Goal: Task Accomplishment & Management: Manage account settings

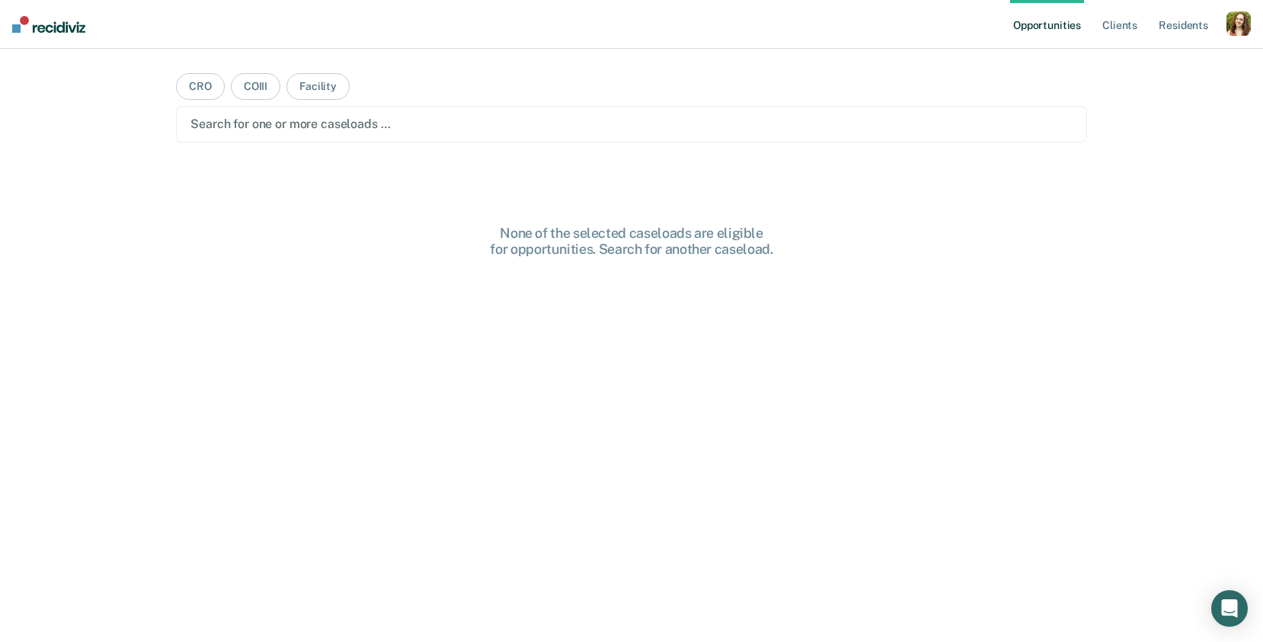
click at [1238, 33] on div "button" at bounding box center [1239, 23] width 24 height 24
click at [1152, 53] on div "Profile How it works Log Out" at bounding box center [1177, 80] width 147 height 75
click at [1134, 62] on link "Profile" at bounding box center [1177, 62] width 123 height 13
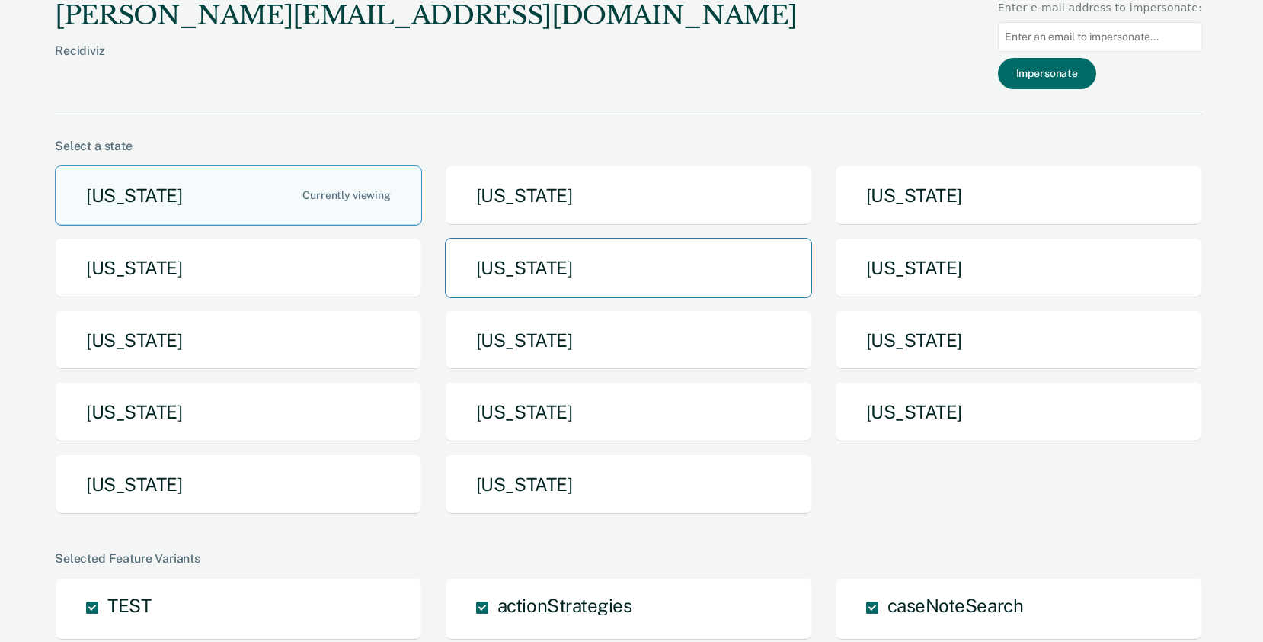
click at [616, 274] on button "[US_STATE]" at bounding box center [628, 268] width 367 height 60
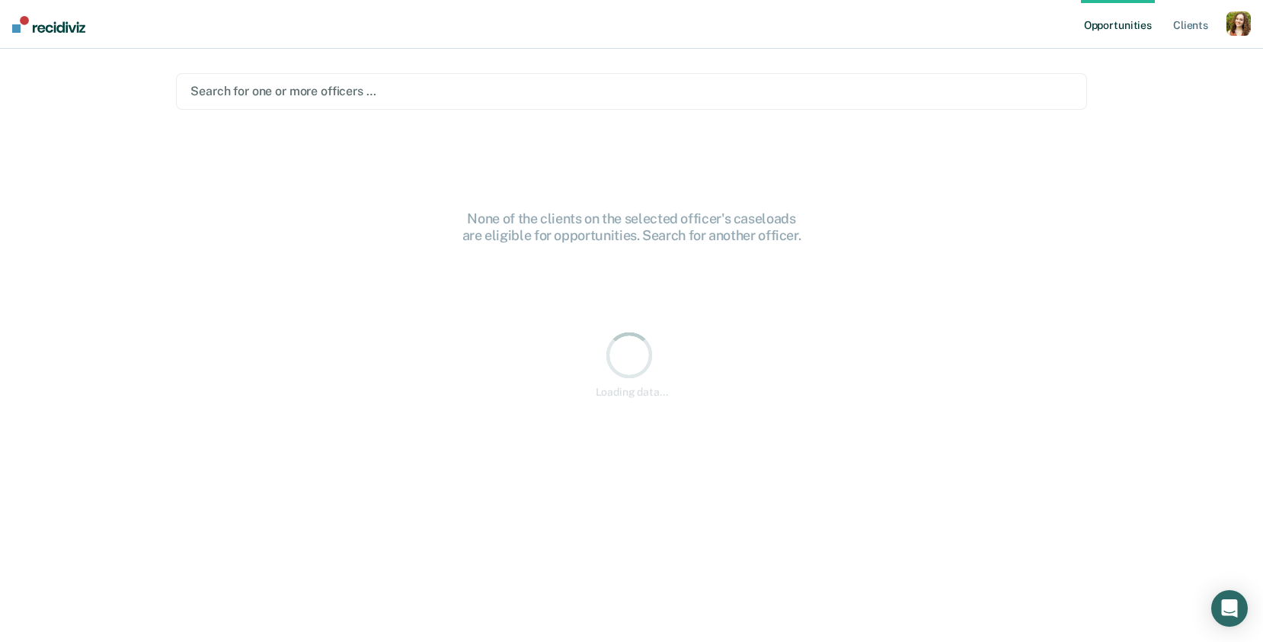
click at [690, 88] on div at bounding box center [632, 91] width 882 height 18
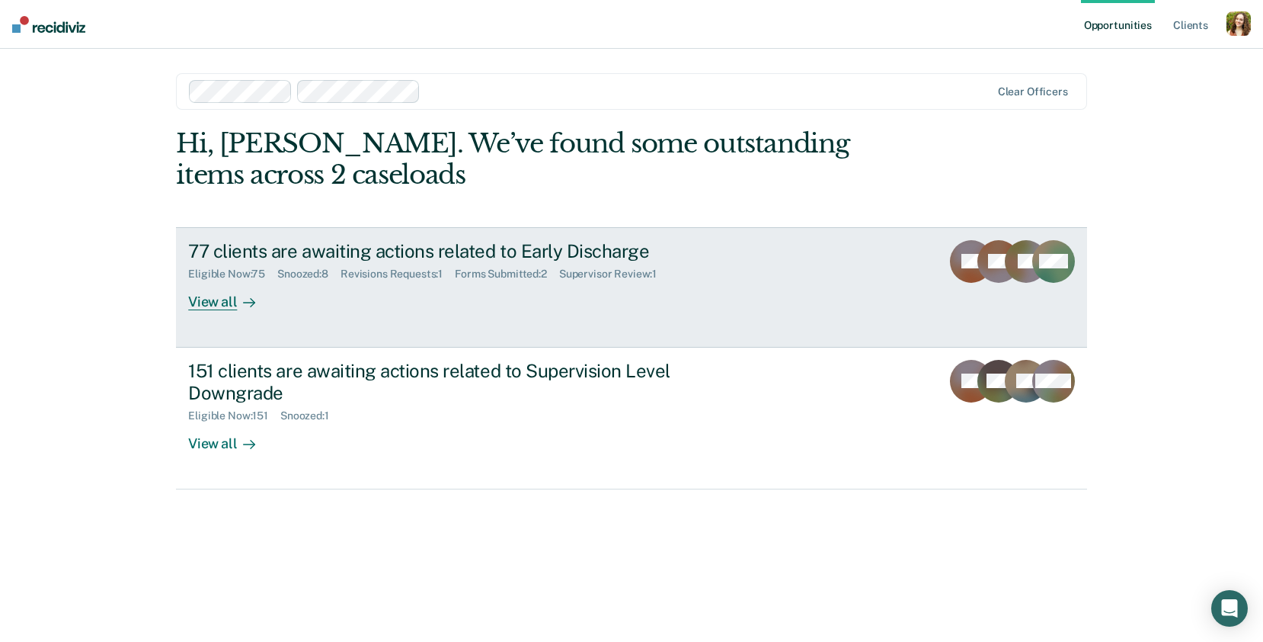
click at [284, 311] on link "77 clients are awaiting actions related to Early Discharge Eligible Now : 75 Sn…" at bounding box center [631, 287] width 911 height 120
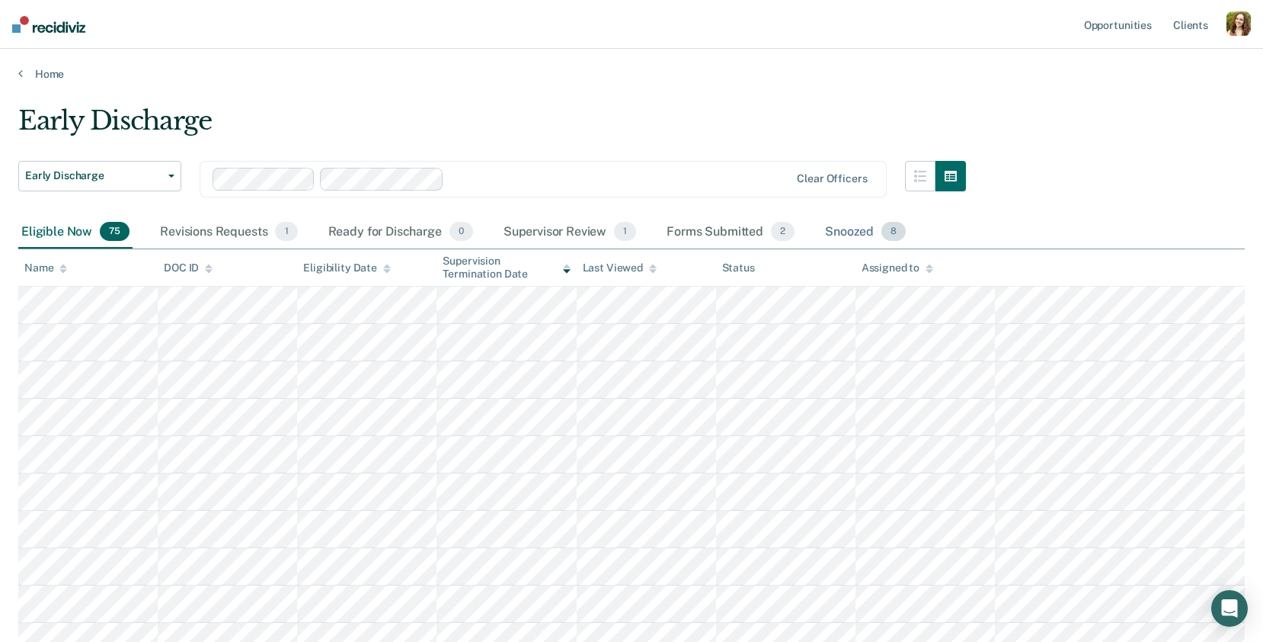
click at [875, 232] on div "Snoozed 8" at bounding box center [865, 233] width 87 height 34
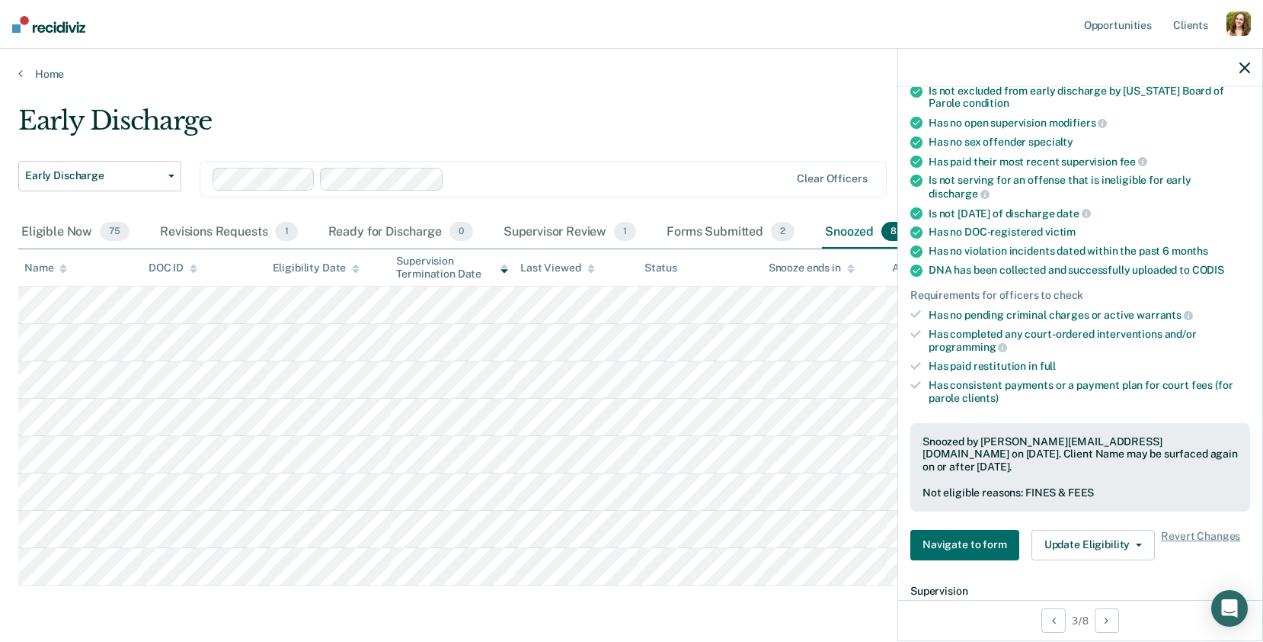
scroll to position [219, 0]
click at [1238, 31] on div "button" at bounding box center [1239, 23] width 24 height 24
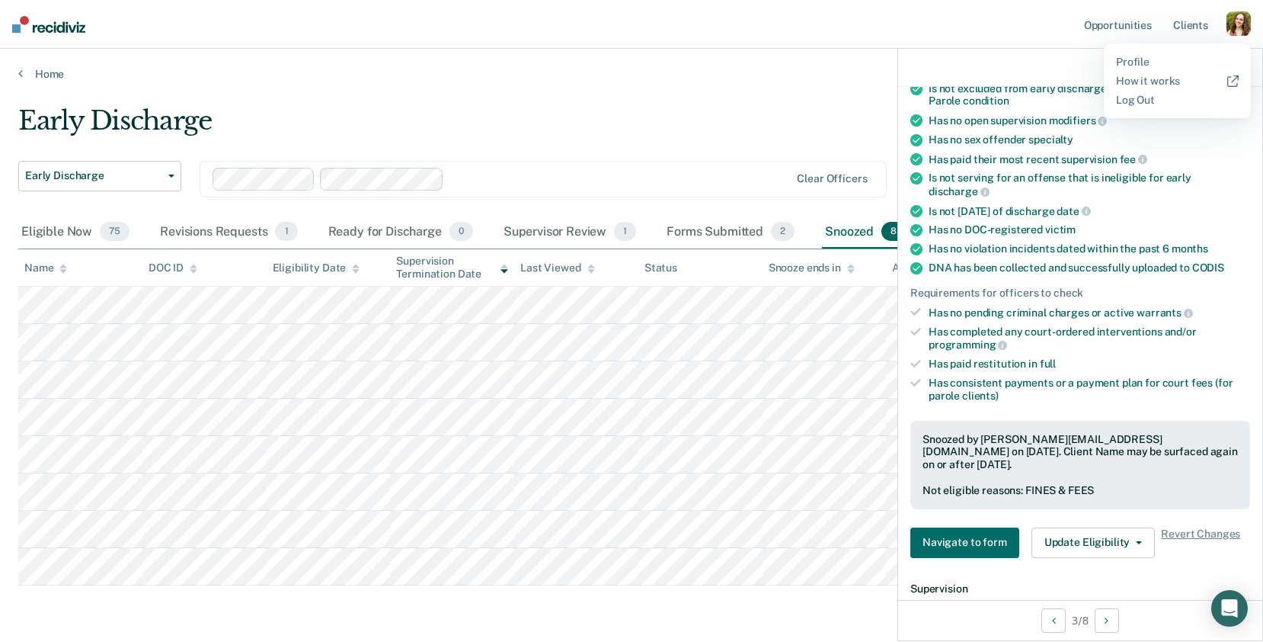
click at [1238, 31] on div "button" at bounding box center [1239, 23] width 24 height 24
click at [1143, 59] on link "Profile" at bounding box center [1177, 62] width 123 height 13
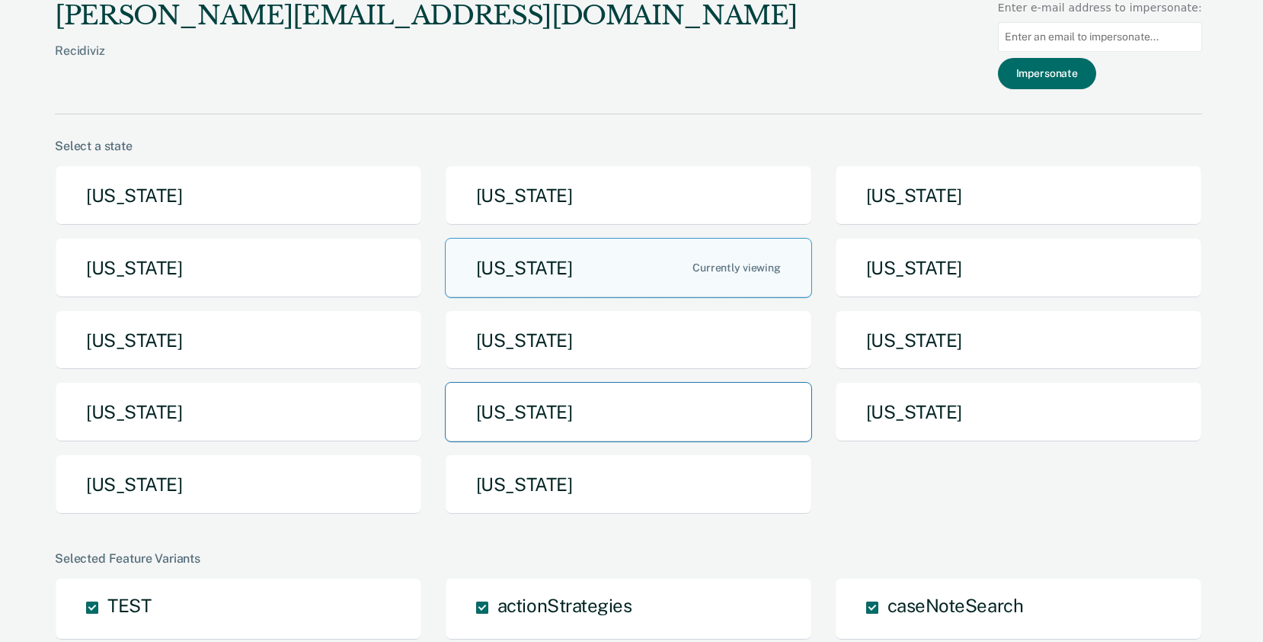
click at [524, 407] on button "[US_STATE]" at bounding box center [628, 412] width 367 height 60
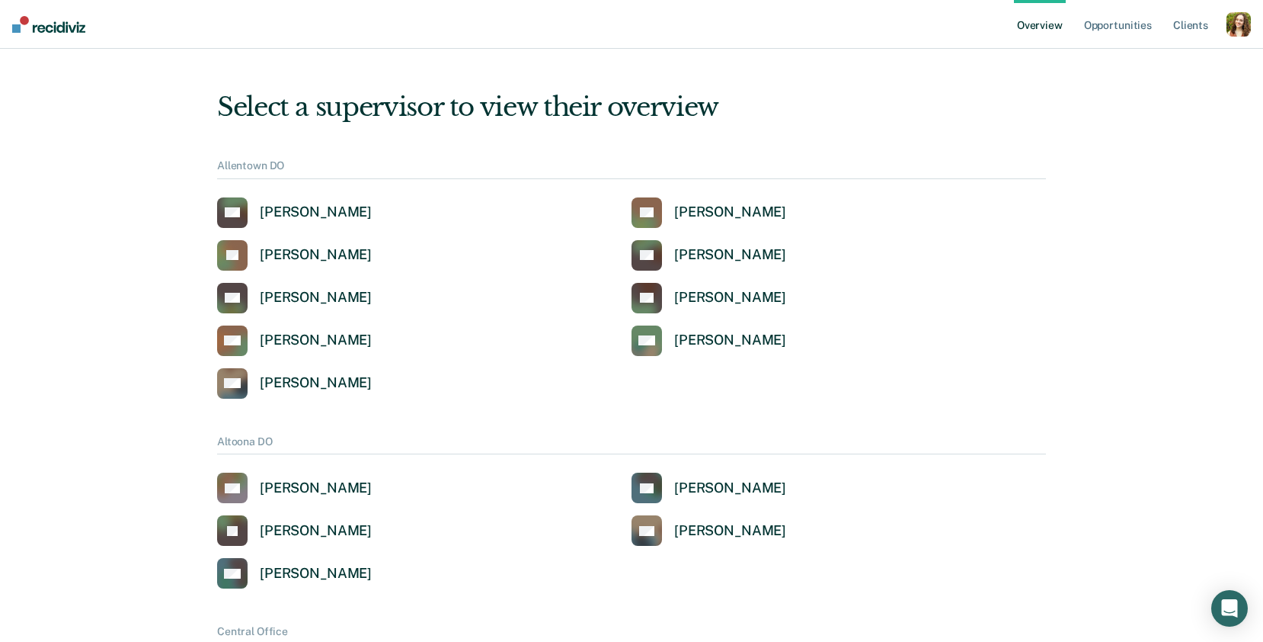
click at [1242, 25] on div "button" at bounding box center [1239, 24] width 24 height 24
click at [1136, 30] on link "Opportunities" at bounding box center [1118, 24] width 74 height 49
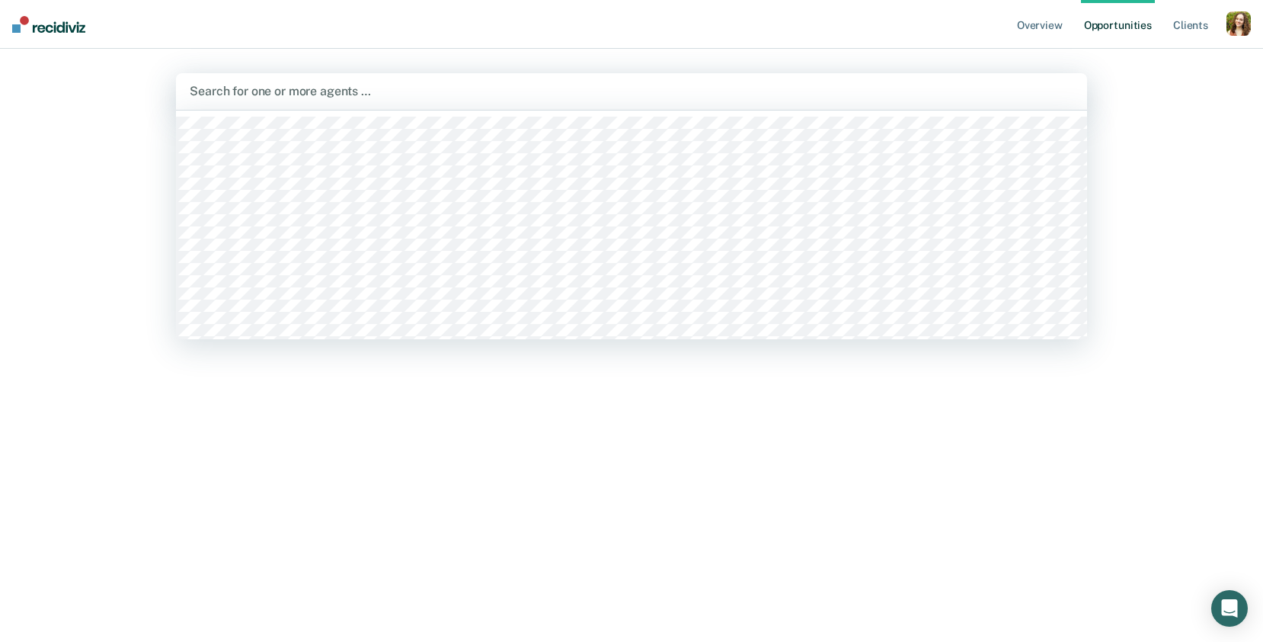
click at [532, 101] on div "Search for one or more agents …" at bounding box center [631, 91] width 887 height 21
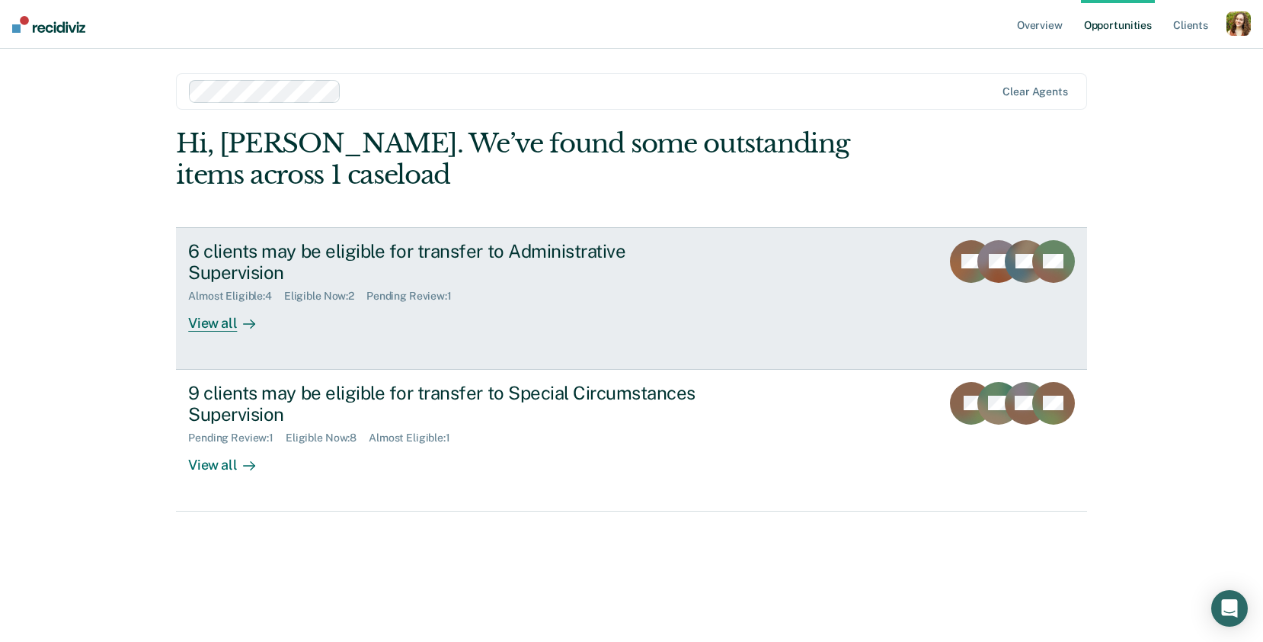
click at [253, 318] on icon at bounding box center [249, 324] width 12 height 12
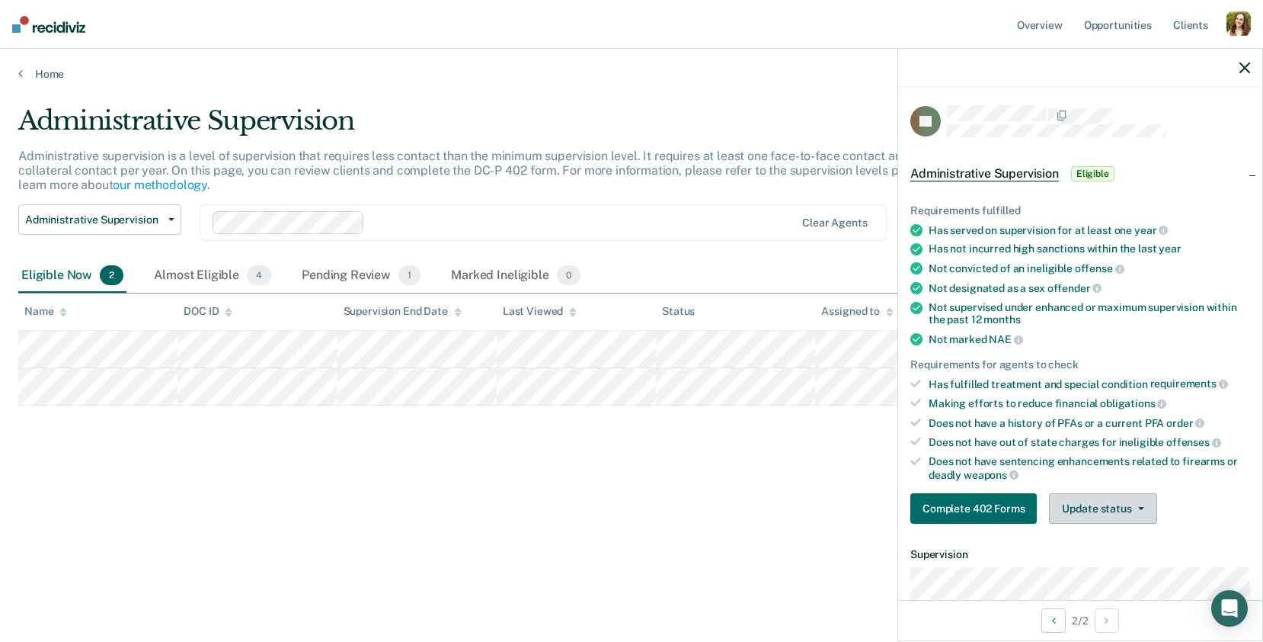
click at [1106, 508] on button "Update status" at bounding box center [1102, 508] width 107 height 30
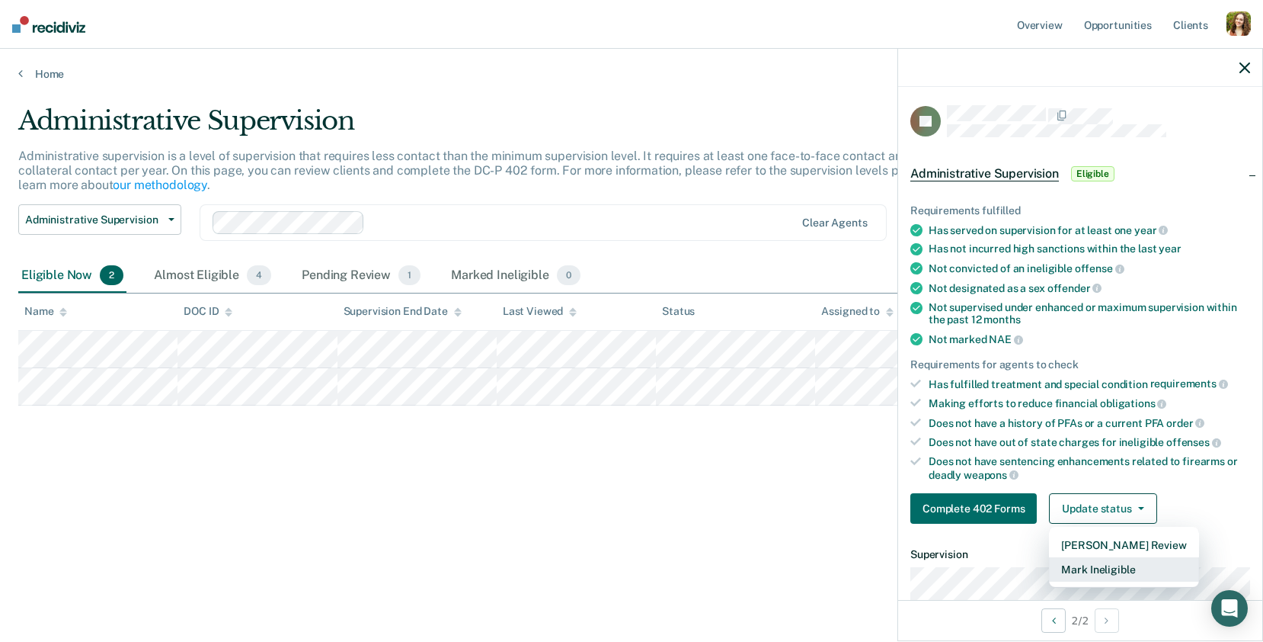
click at [1082, 561] on button "Mark Ineligible" at bounding box center [1123, 569] width 149 height 24
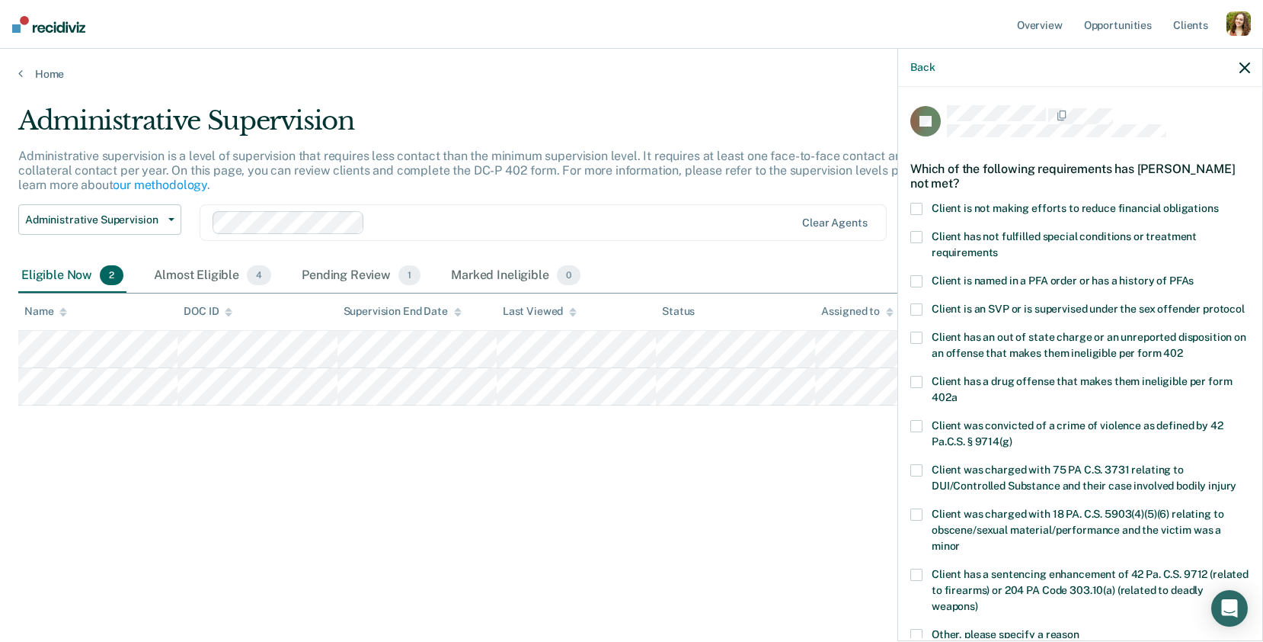
scroll to position [139, 0]
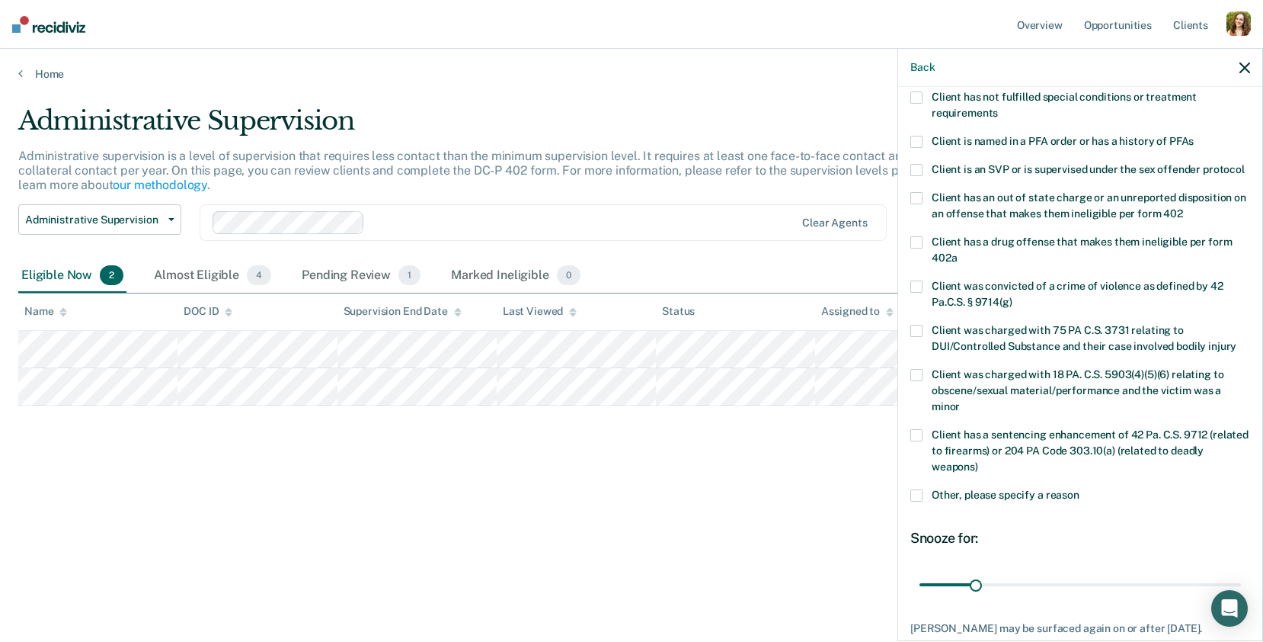
click at [917, 489] on span at bounding box center [917, 495] width 12 height 12
click at [1080, 489] on input "Other, please specify a reason" at bounding box center [1080, 489] width 0 height 0
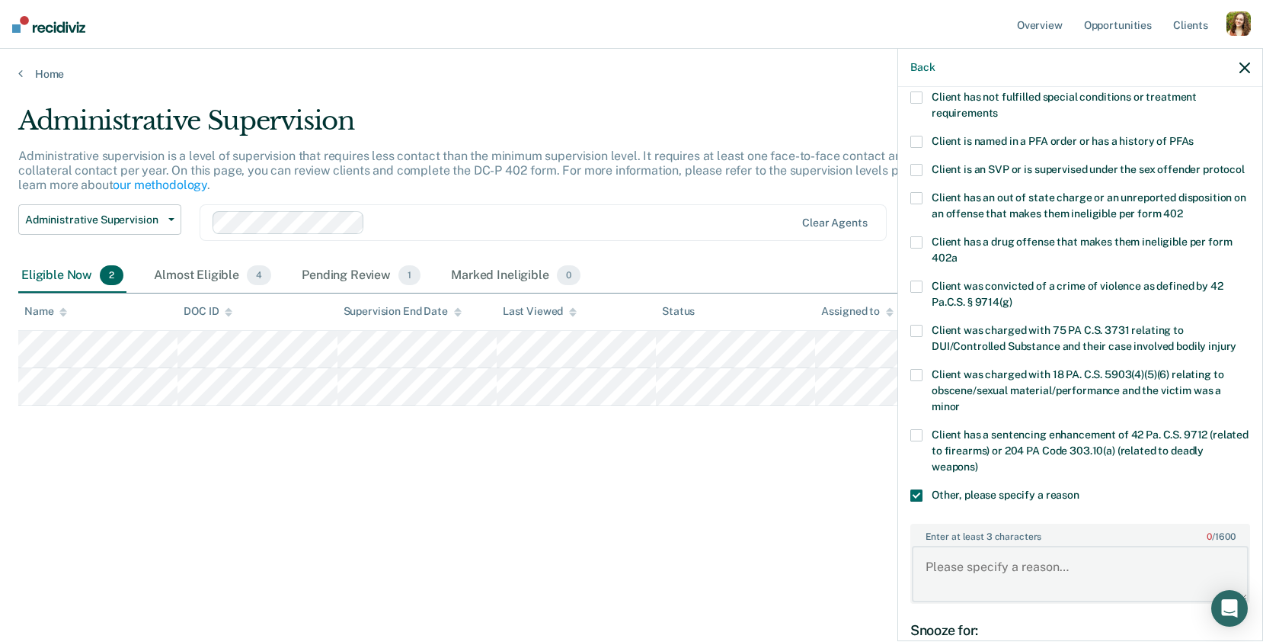
click at [984, 551] on textarea "Enter at least 3 characters 0 / 1600" at bounding box center [1080, 574] width 337 height 56
type textarea "S"
click at [939, 546] on textarea "THe quick rabbit jumped over the lazy brown fox" at bounding box center [1080, 574] width 337 height 56
type textarea "B"
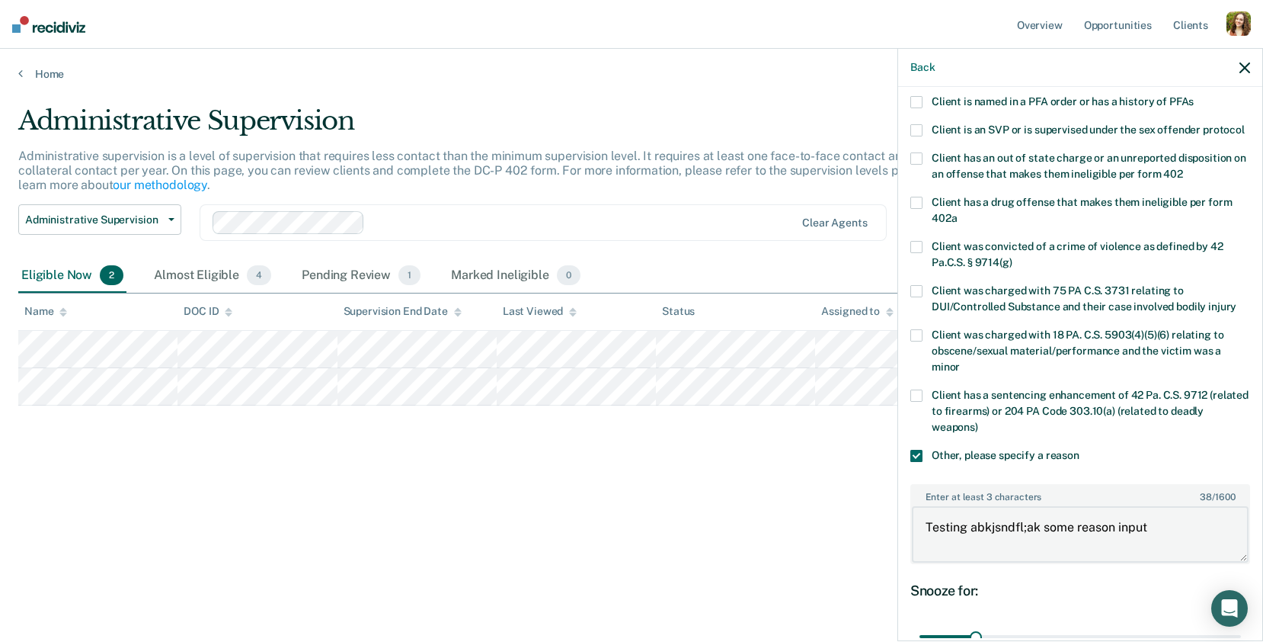
scroll to position [307, 0]
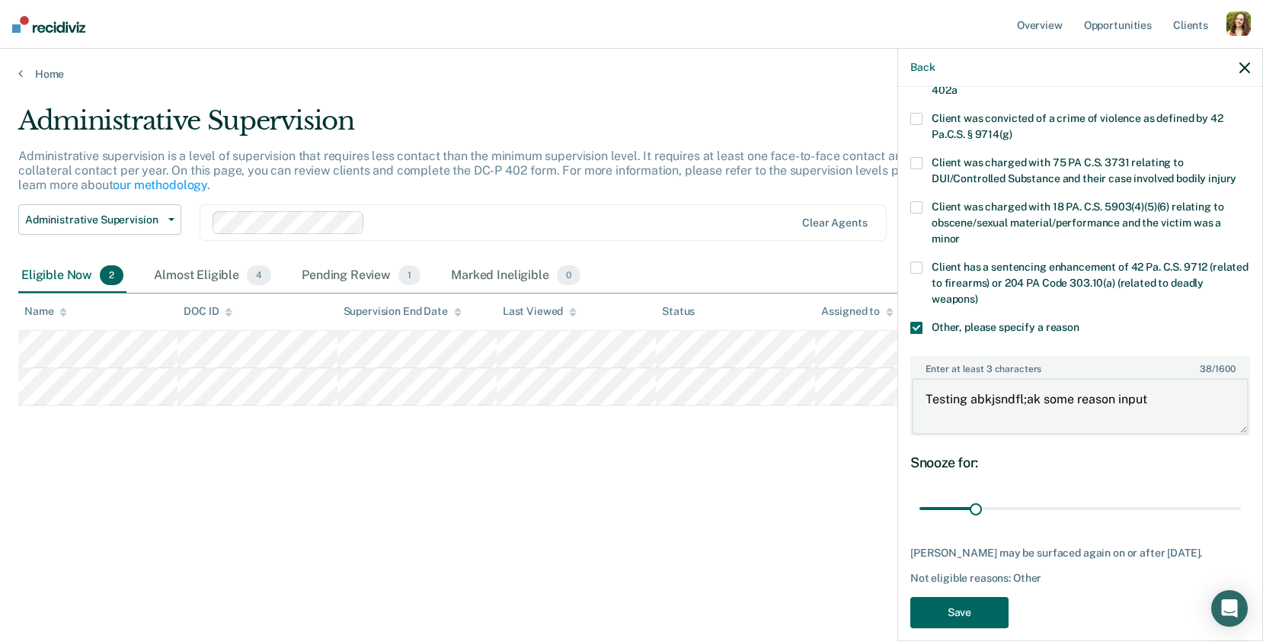
type textarea "Testing abkjsndfl;ak some reason input"
click at [992, 597] on button "Save" at bounding box center [960, 612] width 98 height 31
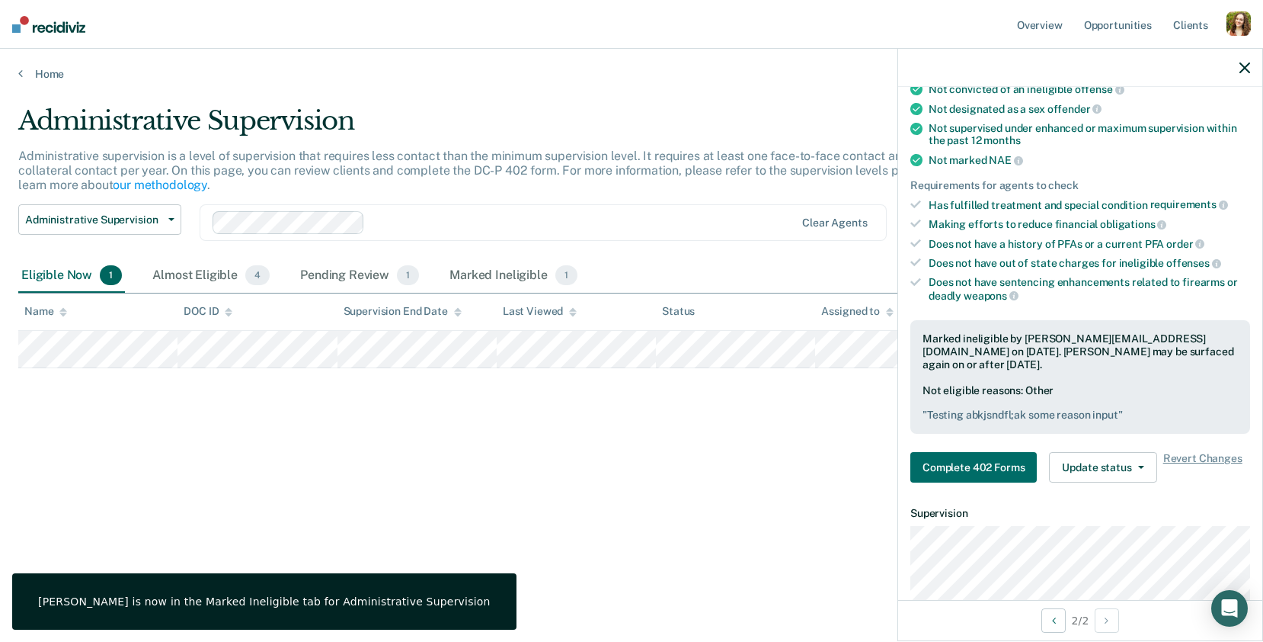
scroll to position [172, 0]
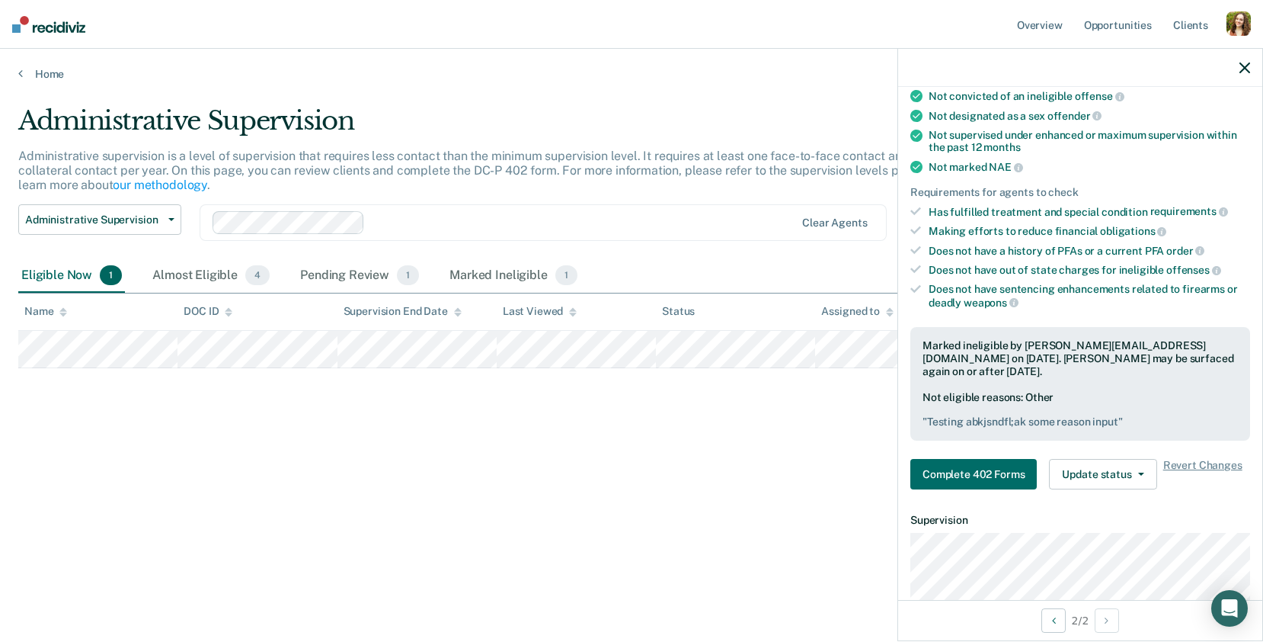
click at [969, 364] on div "Marked ineligible by [PERSON_NAME][EMAIL_ADDRESS][DOMAIN_NAME] on [DATE]. [PERS…" at bounding box center [1080, 358] width 315 height 38
